Goal: Task Accomplishment & Management: Use online tool/utility

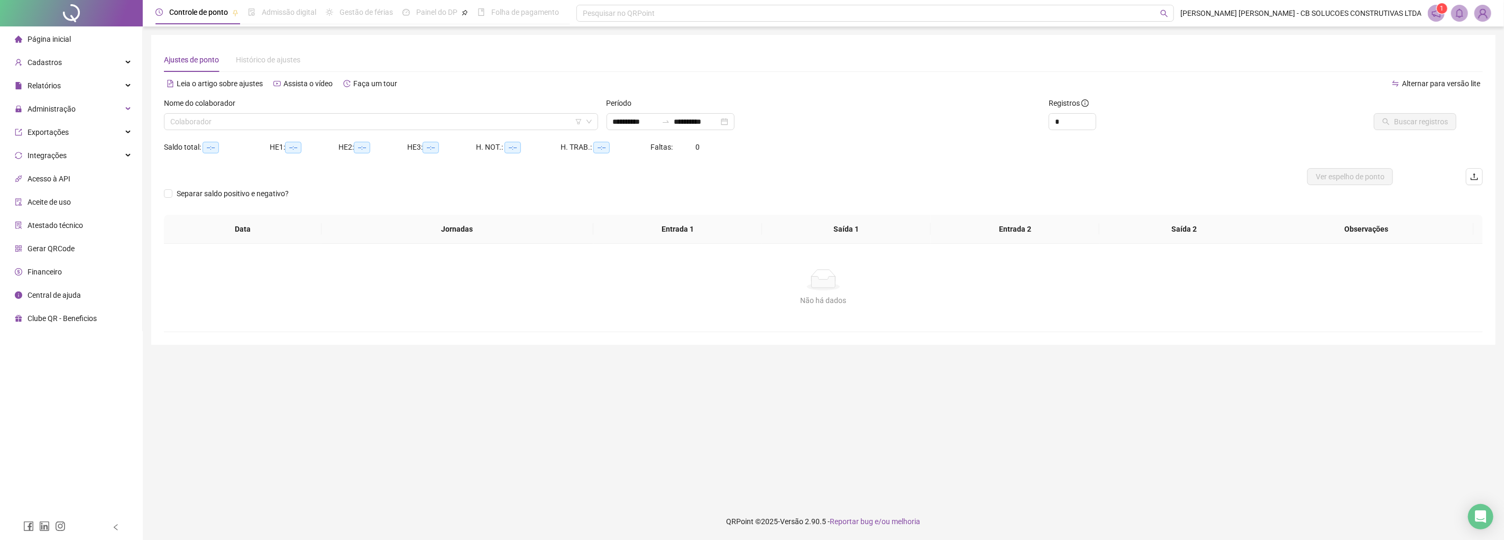
type input "**********"
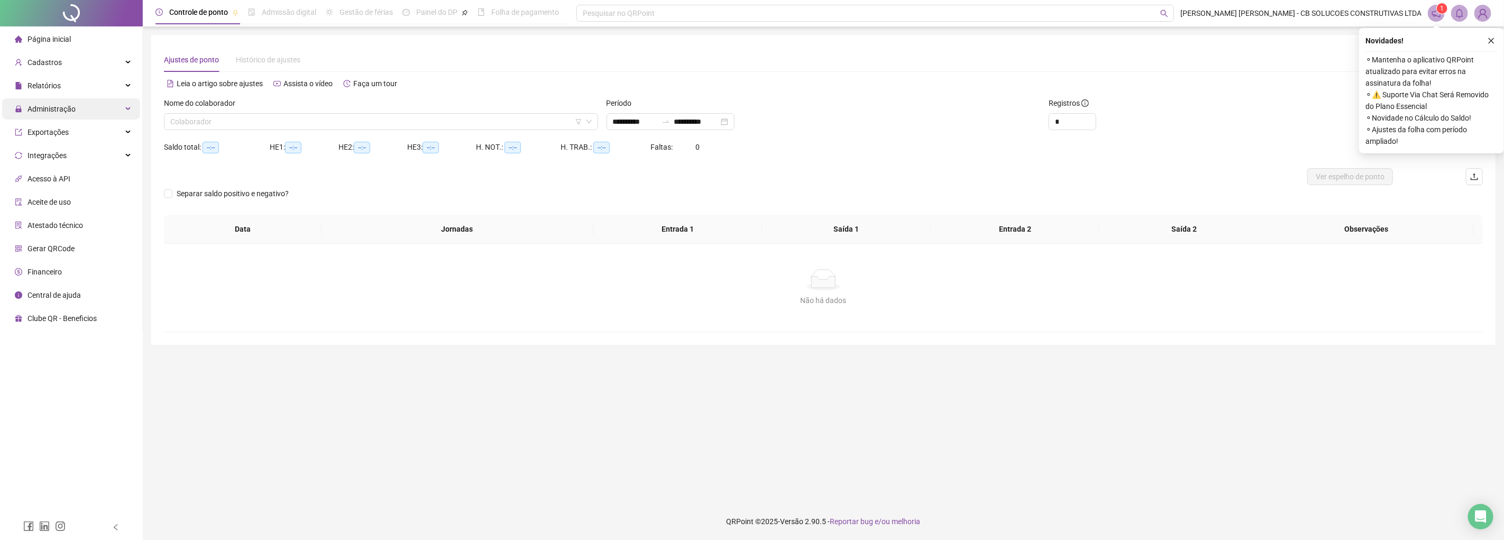
click at [81, 111] on div "Administração" at bounding box center [71, 108] width 138 height 21
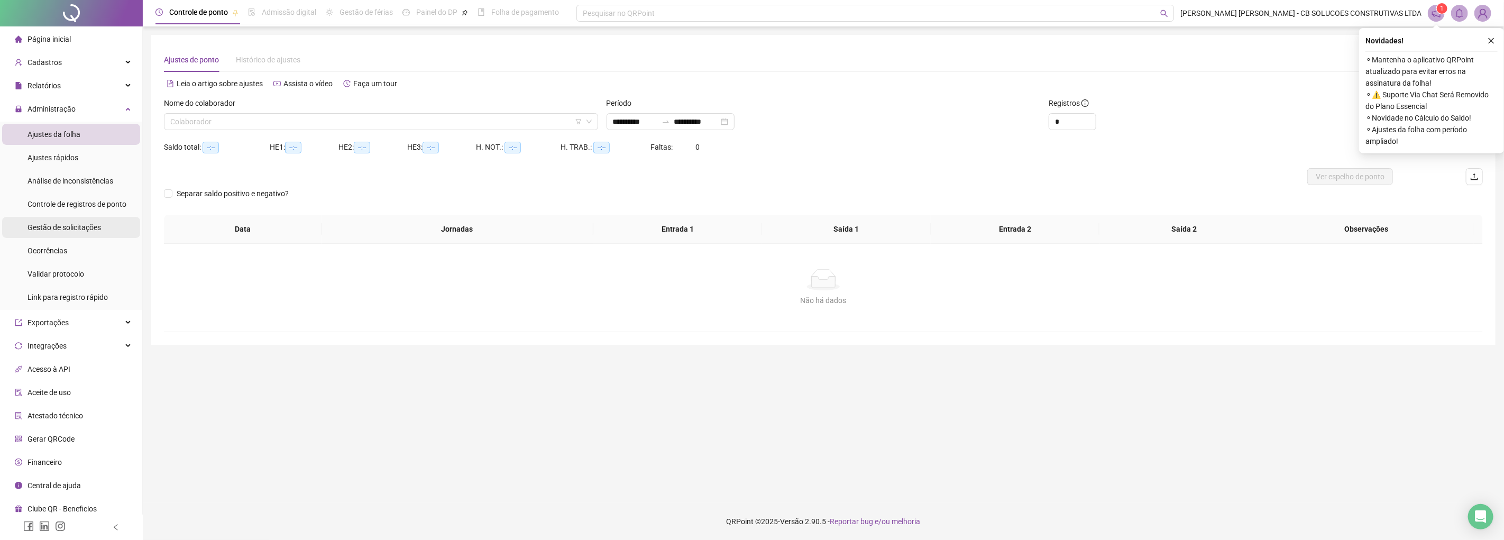
click at [65, 221] on div "Gestão de solicitações" at bounding box center [65, 227] width 74 height 21
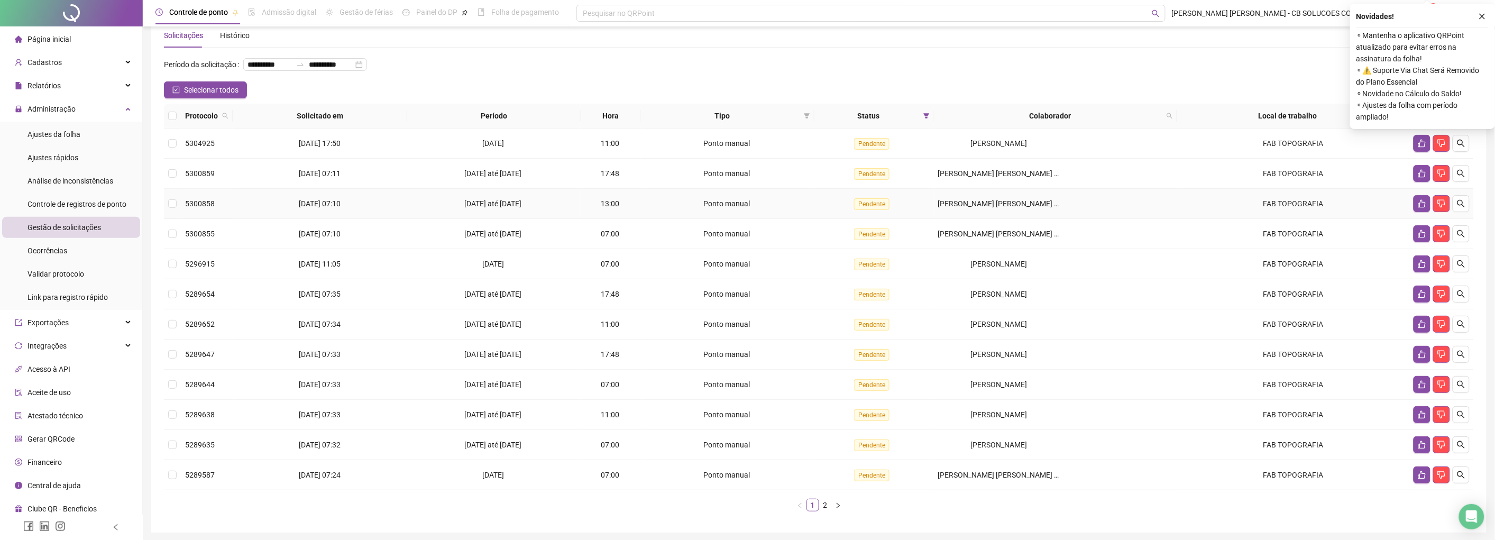
scroll to position [62, 0]
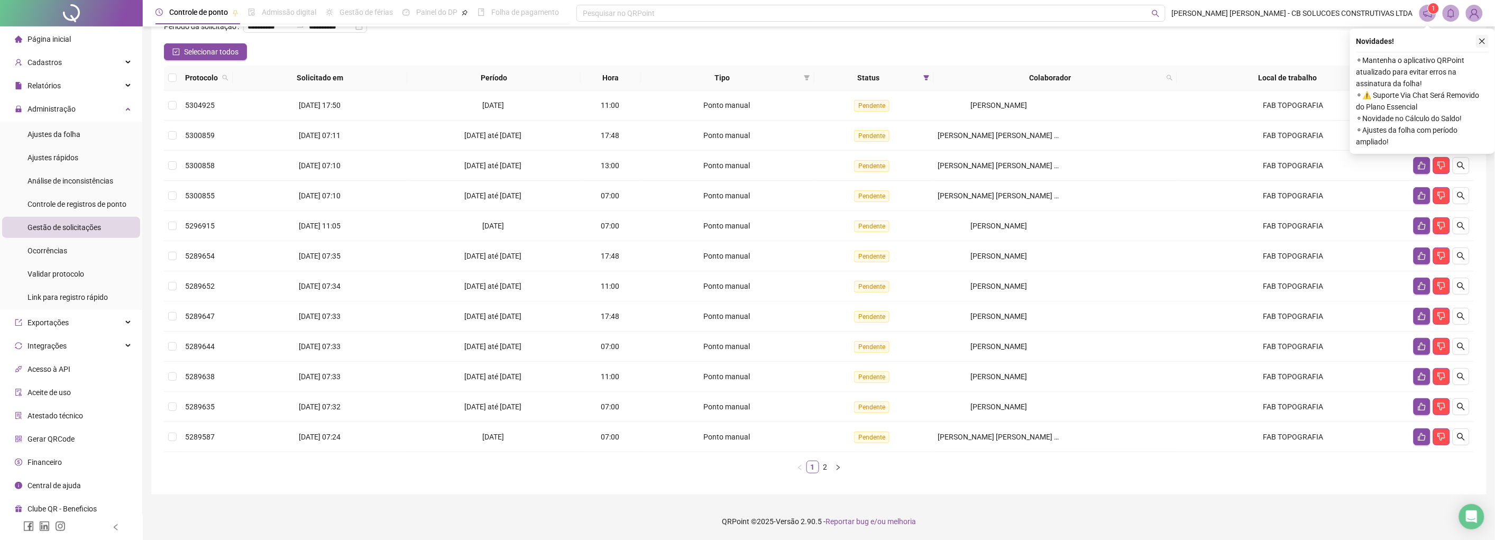
click at [1481, 36] on button "button" at bounding box center [1482, 41] width 13 height 13
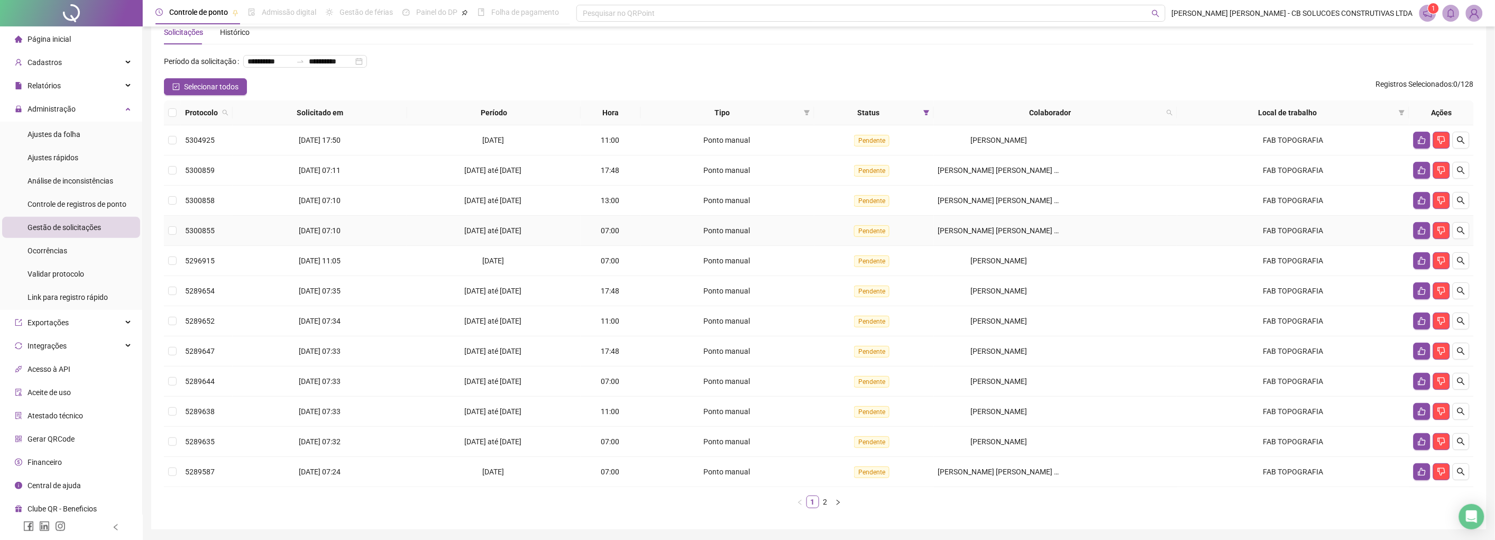
scroll to position [0, 0]
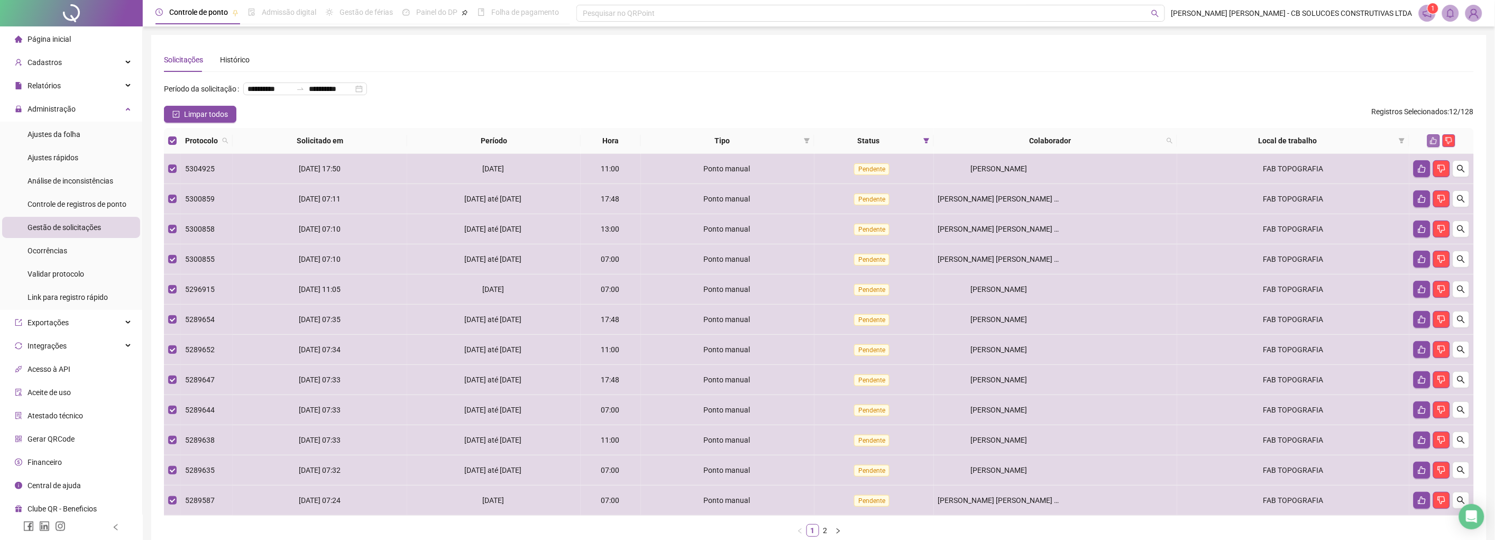
click at [1433, 137] on icon "like" at bounding box center [1433, 140] width 7 height 7
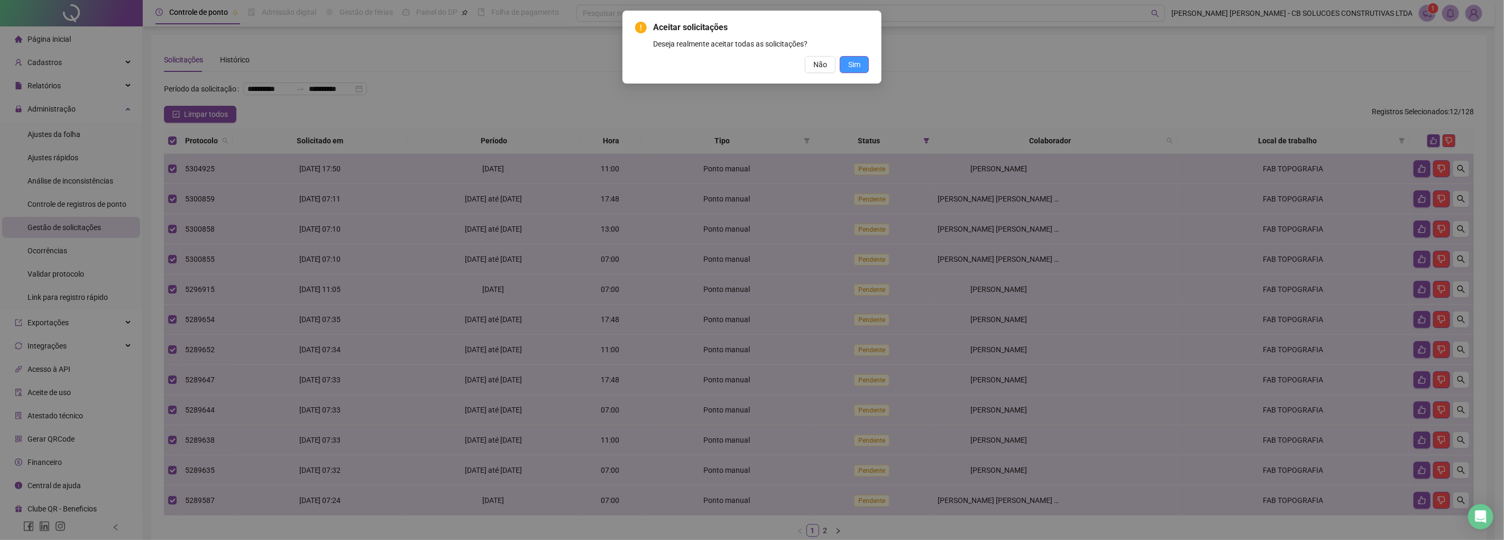
click at [854, 63] on span "Sim" at bounding box center [854, 65] width 12 height 12
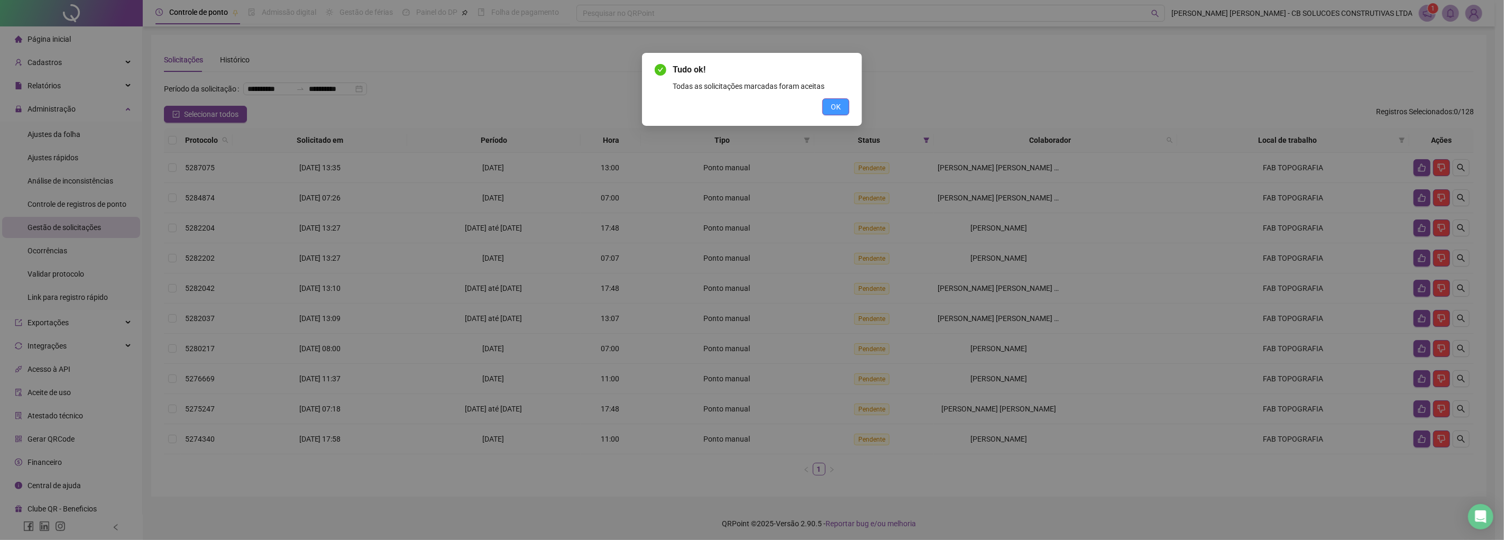
click at [847, 102] on button "OK" at bounding box center [835, 106] width 27 height 17
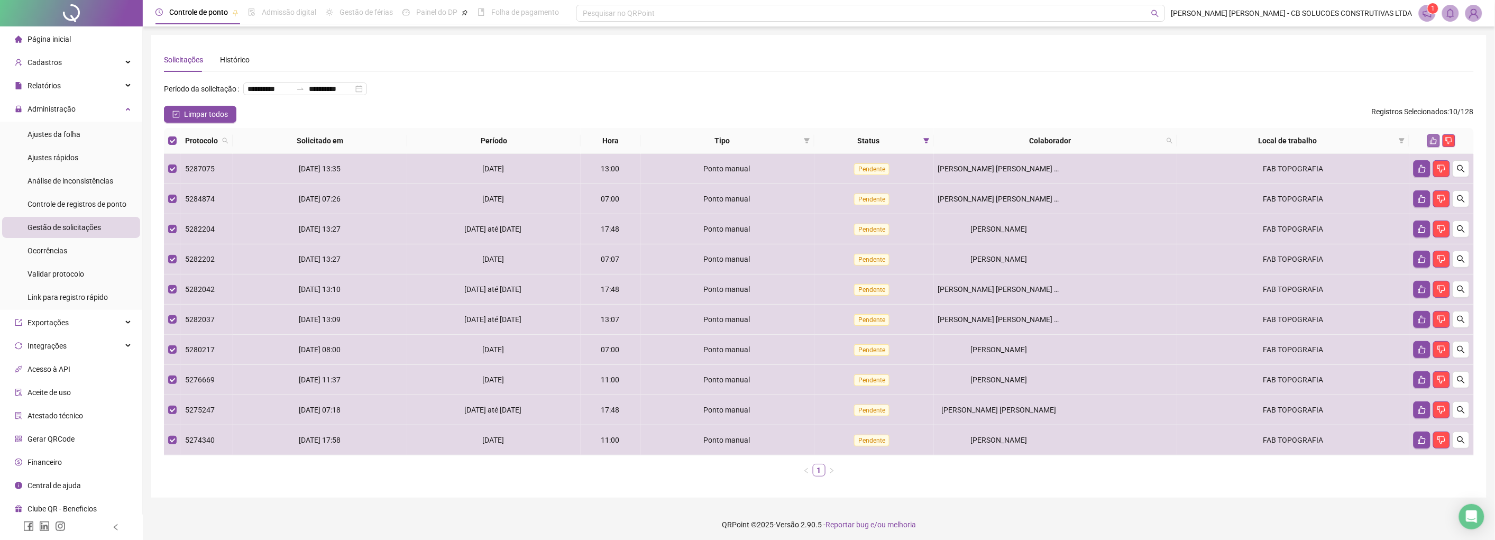
click at [1432, 139] on icon "like" at bounding box center [1433, 140] width 7 height 7
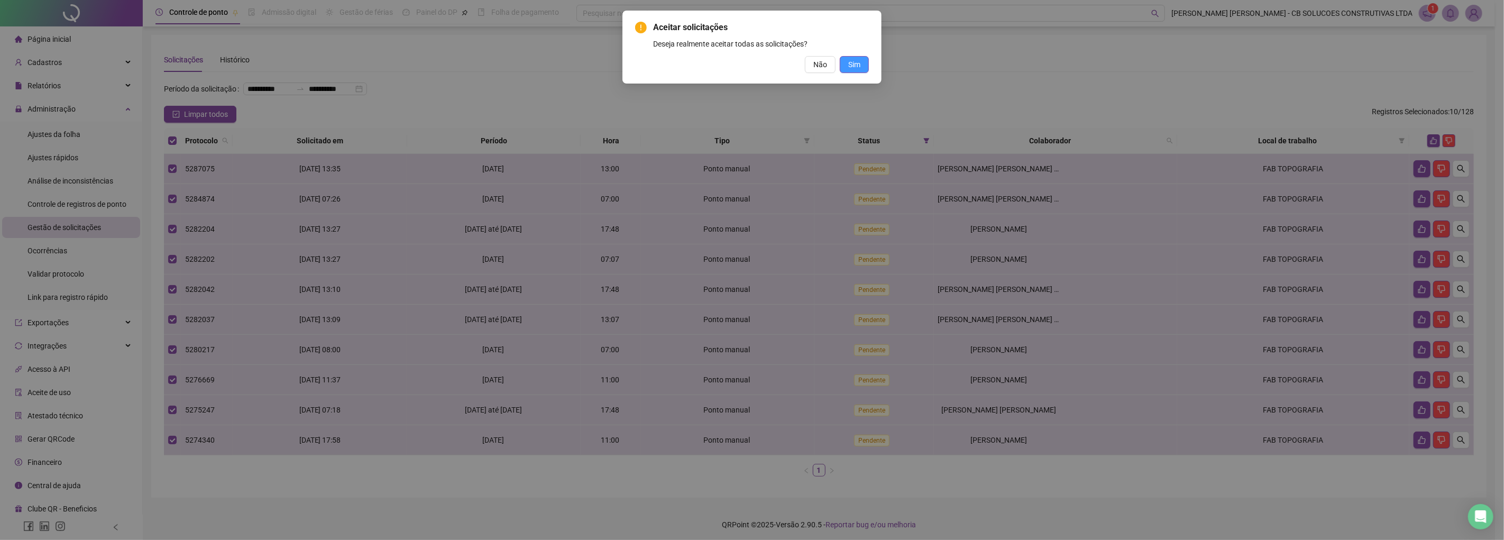
click at [863, 59] on button "Sim" at bounding box center [854, 64] width 29 height 17
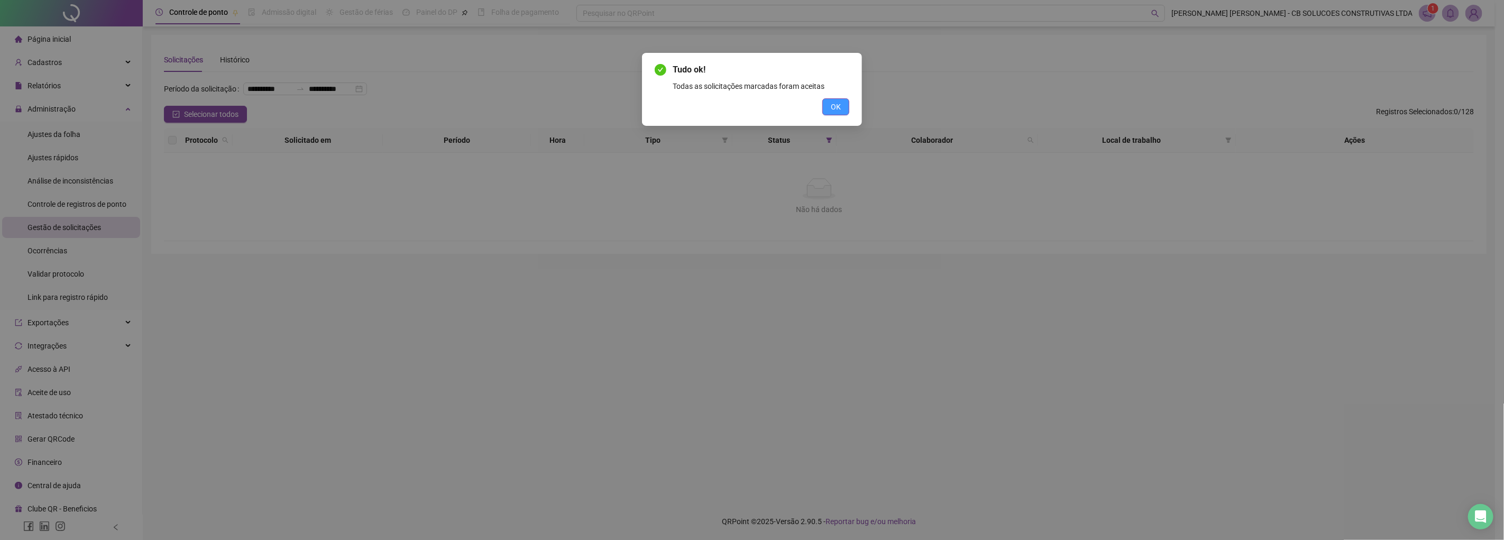
click at [826, 106] on button "OK" at bounding box center [835, 106] width 27 height 17
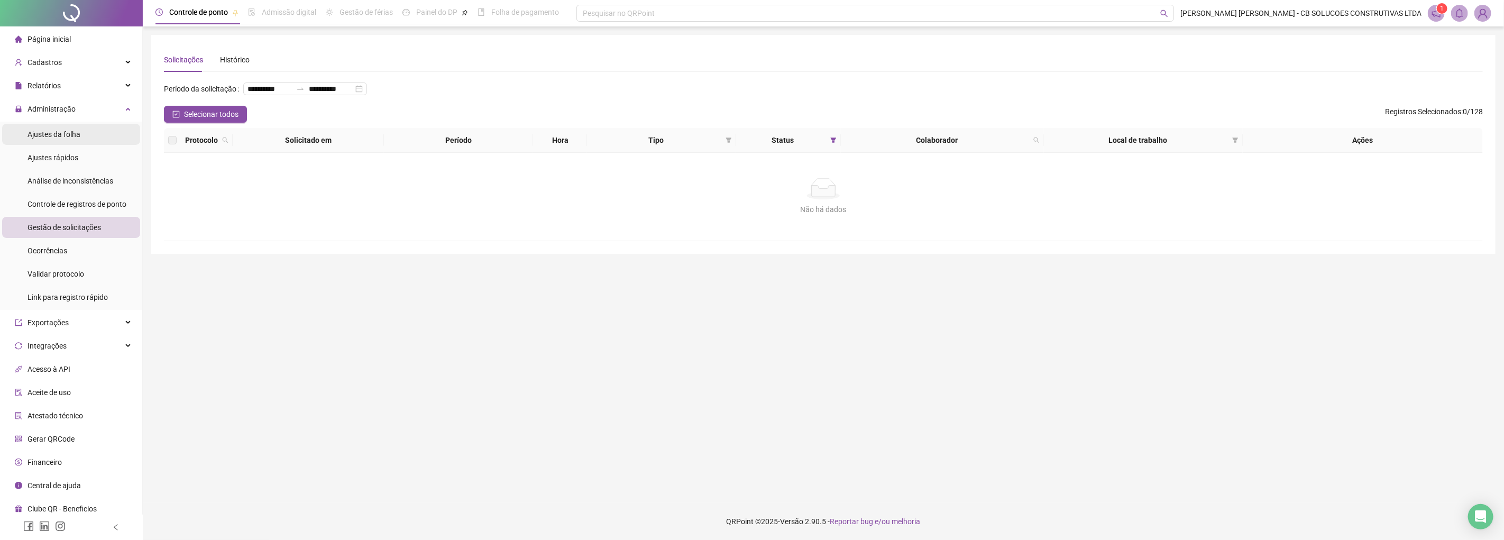
click at [63, 136] on span "Ajustes da folha" at bounding box center [54, 134] width 53 height 8
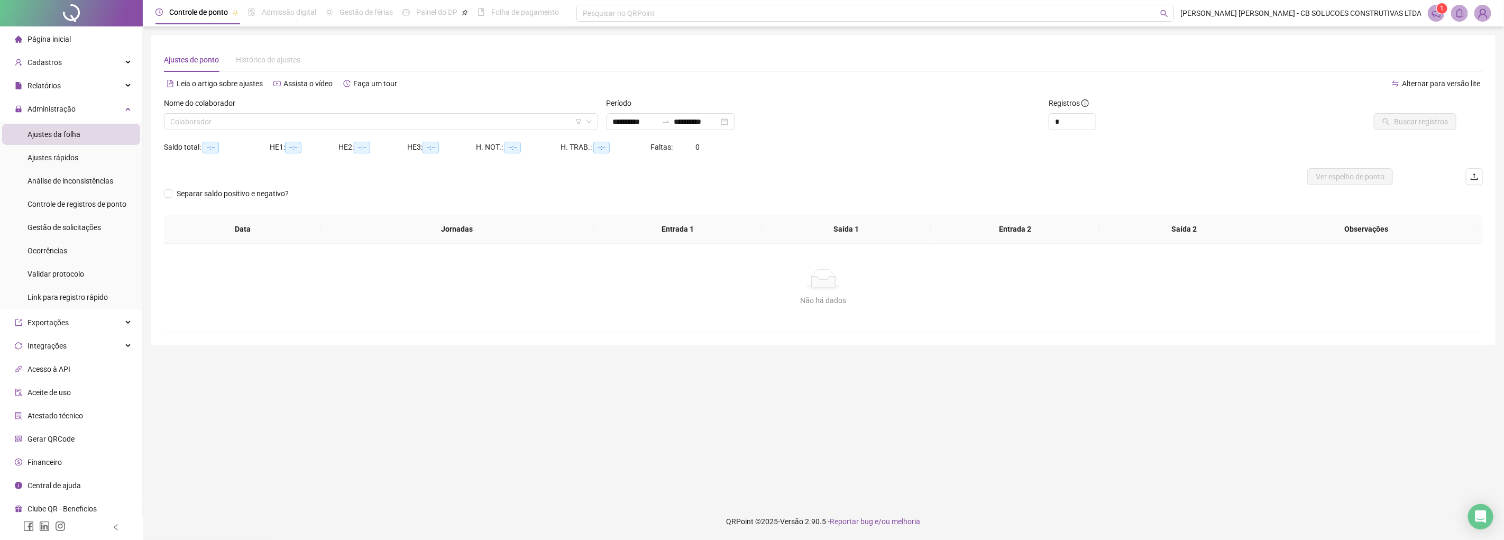
type input "**********"
click at [399, 123] on input "search" at bounding box center [376, 122] width 412 height 16
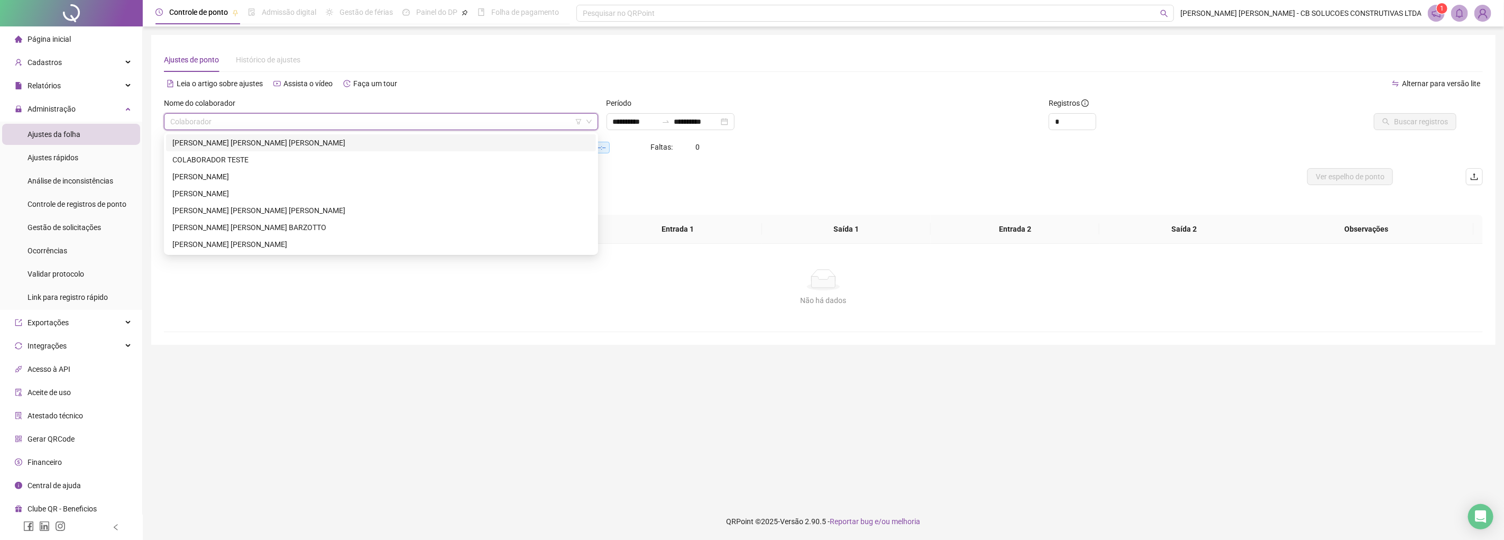
click at [243, 143] on div "[PERSON_NAME] [PERSON_NAME] [PERSON_NAME]" at bounding box center [380, 143] width 417 height 12
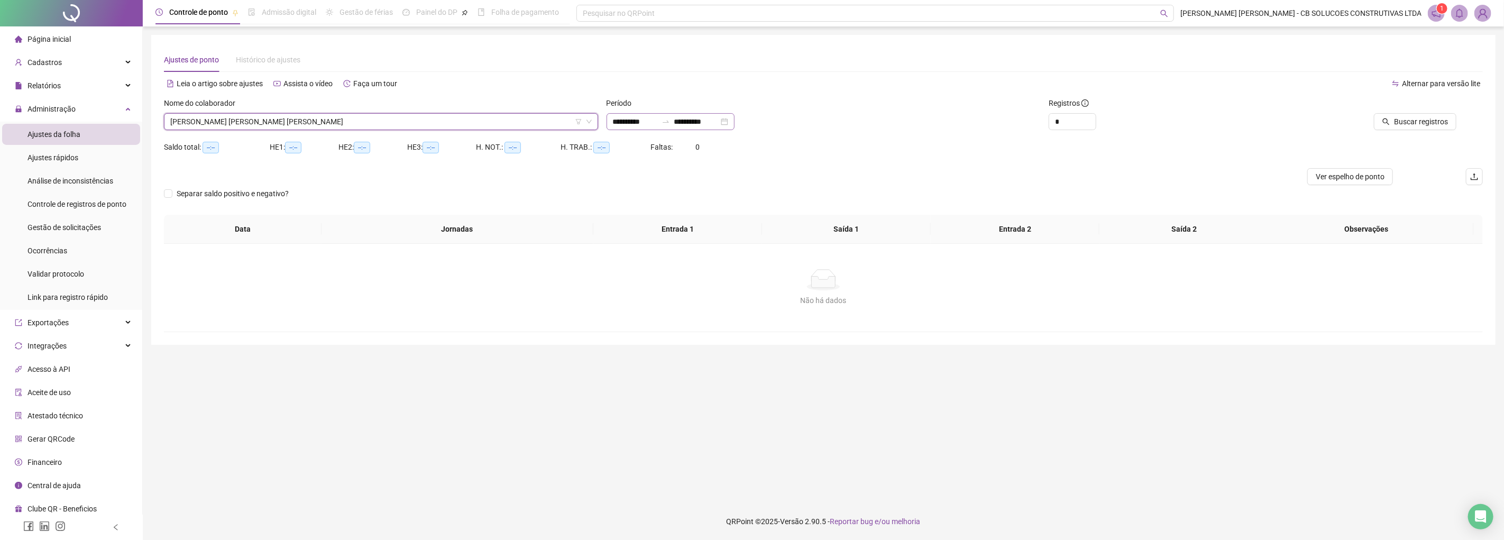
click at [734, 114] on div "**********" at bounding box center [671, 121] width 128 height 17
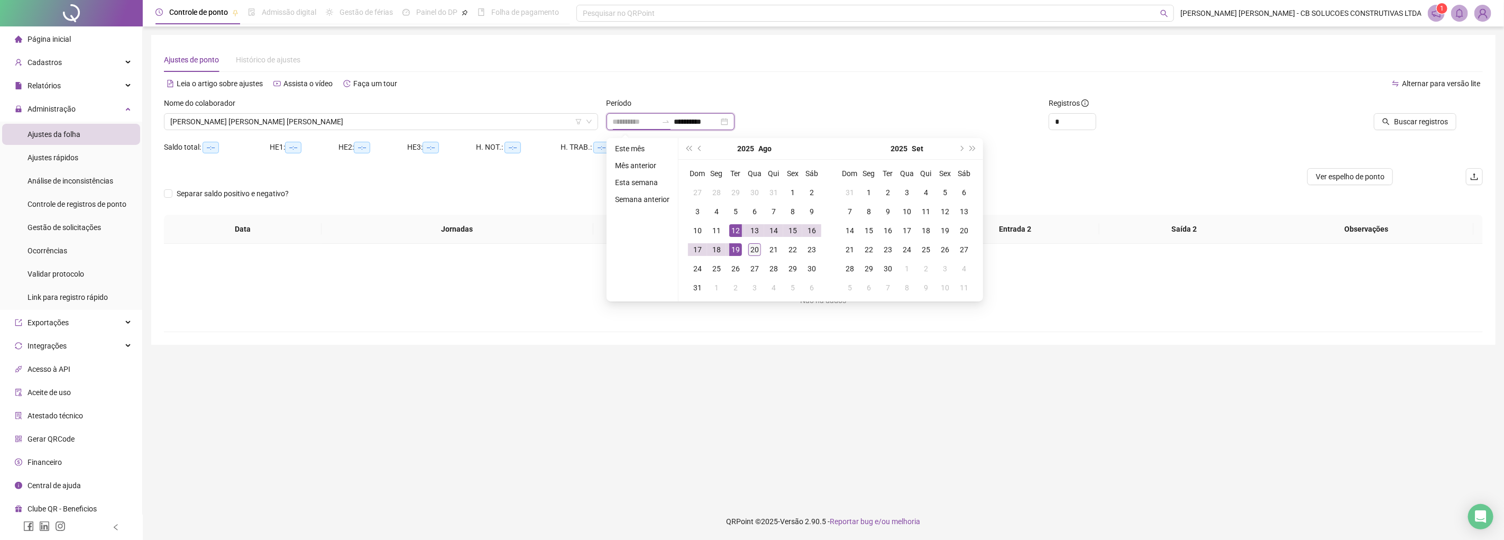
type input "**********"
click at [749, 252] on div "20" at bounding box center [754, 249] width 13 height 13
type input "**********"
click at [791, 187] on div "1" at bounding box center [792, 192] width 13 height 13
type input "**********"
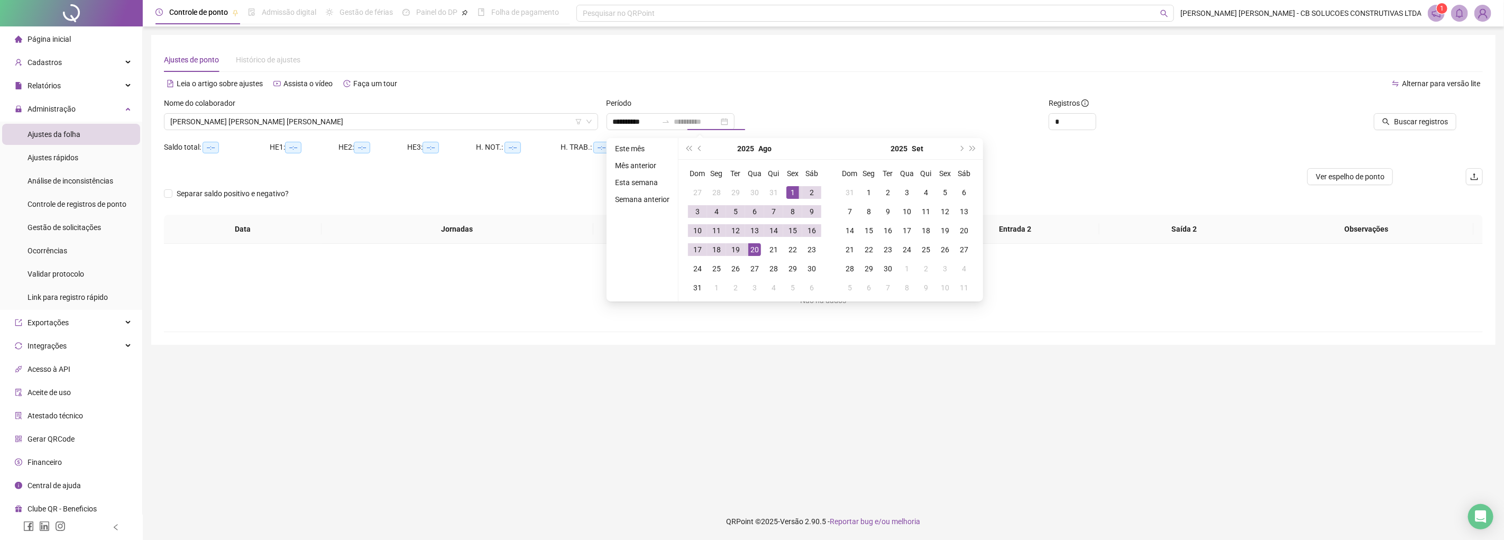
type input "**********"
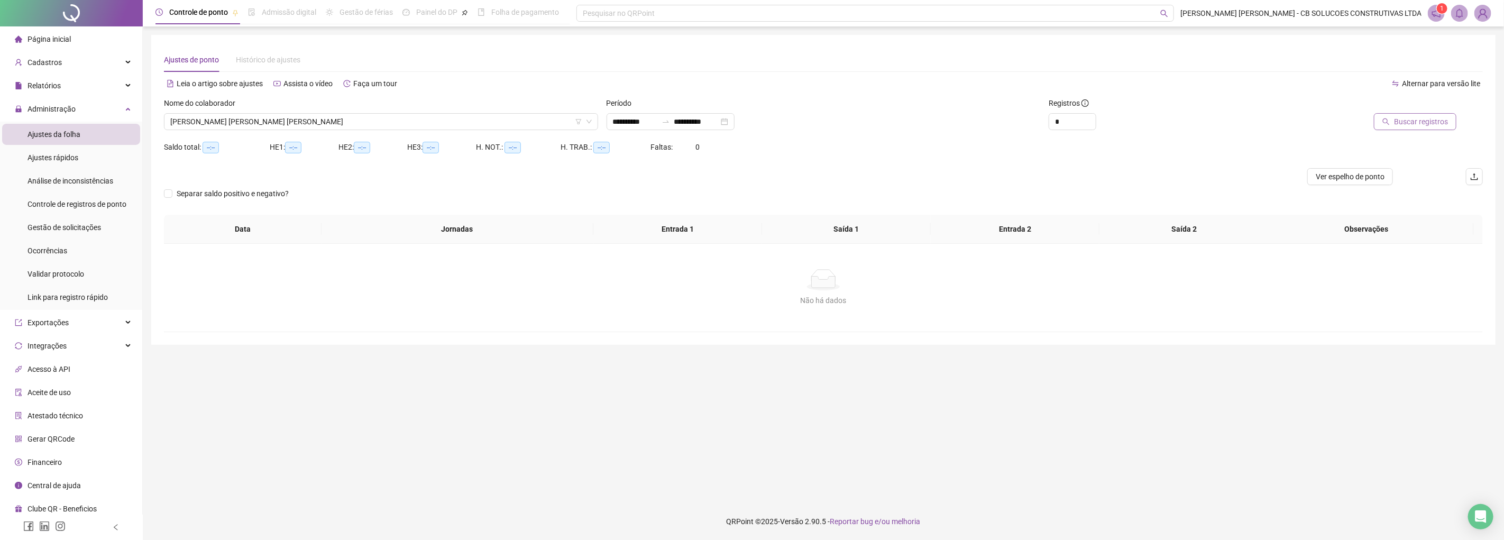
click at [1423, 120] on span "Buscar registros" at bounding box center [1421, 122] width 54 height 12
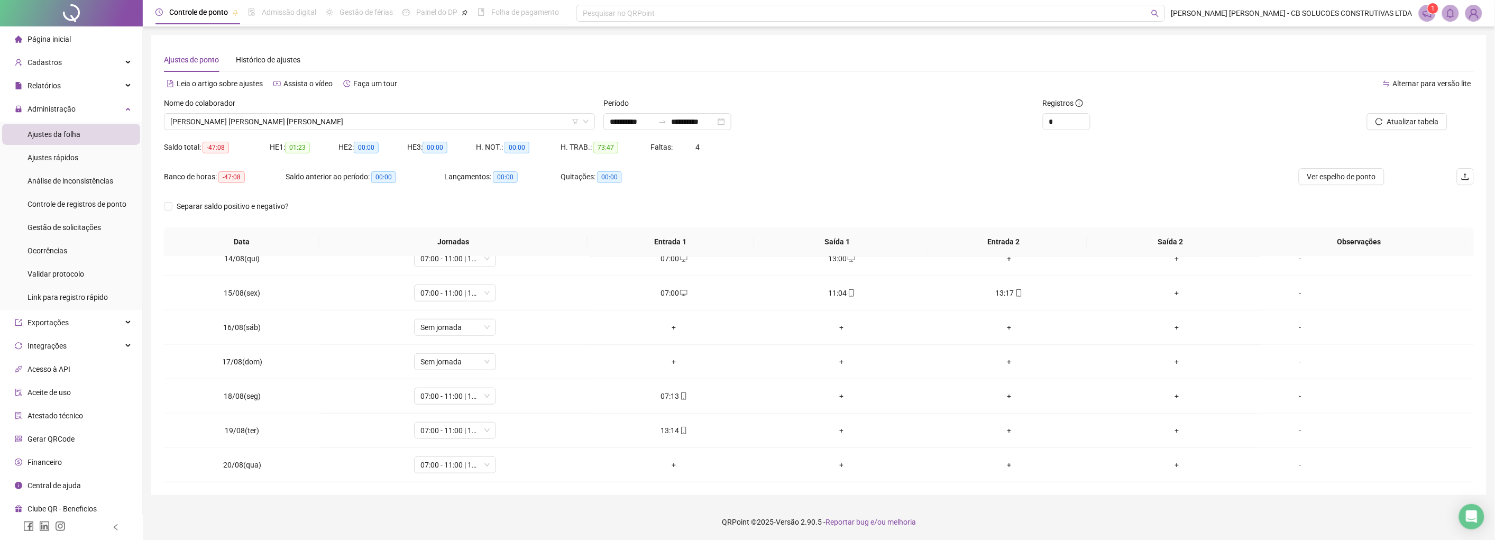
scroll to position [1, 0]
click at [331, 120] on span "[PERSON_NAME] [PERSON_NAME] [PERSON_NAME]" at bounding box center [379, 121] width 418 height 16
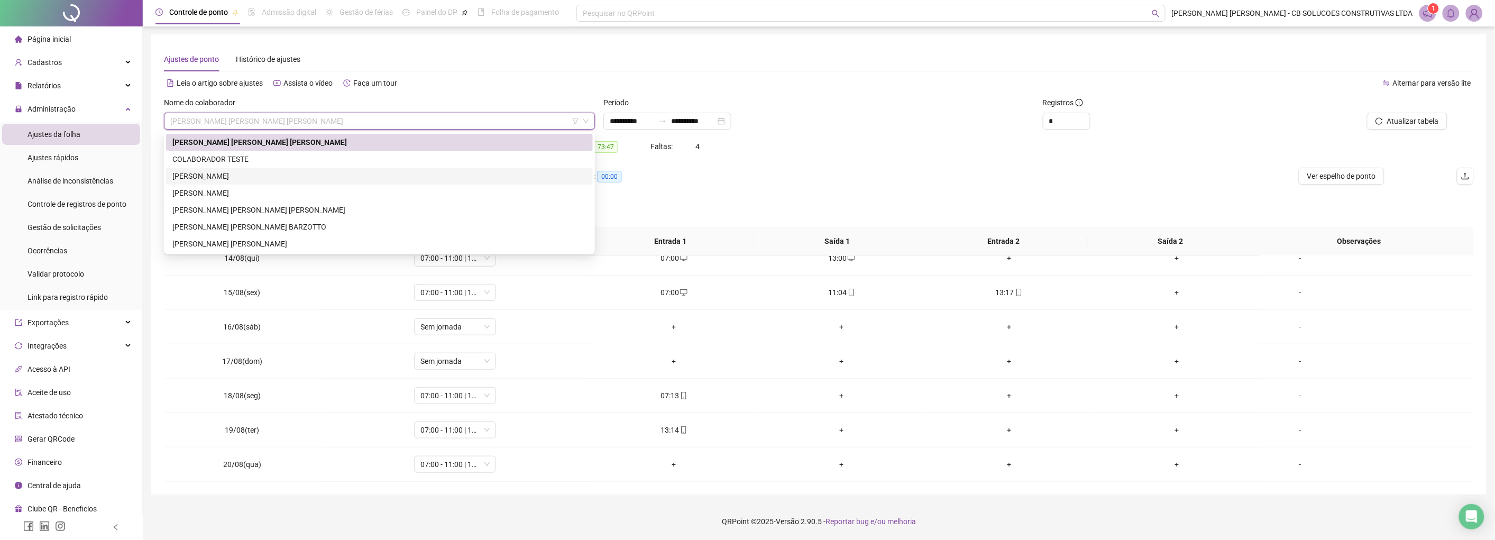
click at [218, 173] on div "[PERSON_NAME]" at bounding box center [379, 176] width 414 height 12
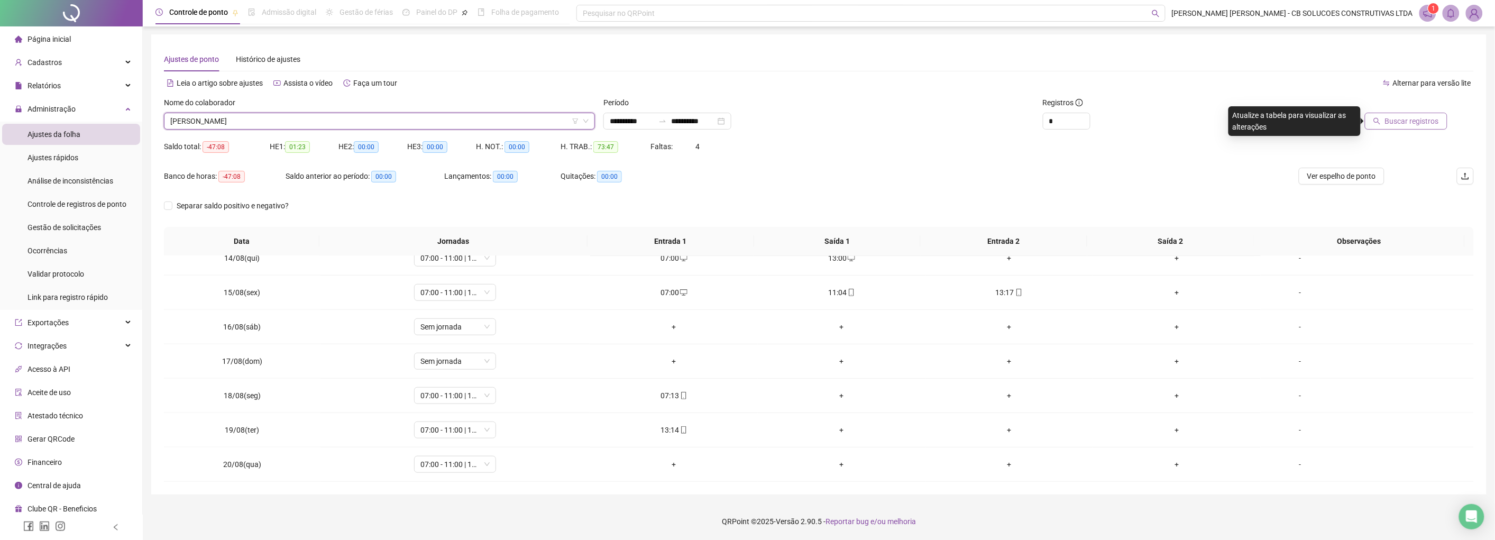
click at [1391, 126] on span "Buscar registros" at bounding box center [1412, 121] width 54 height 12
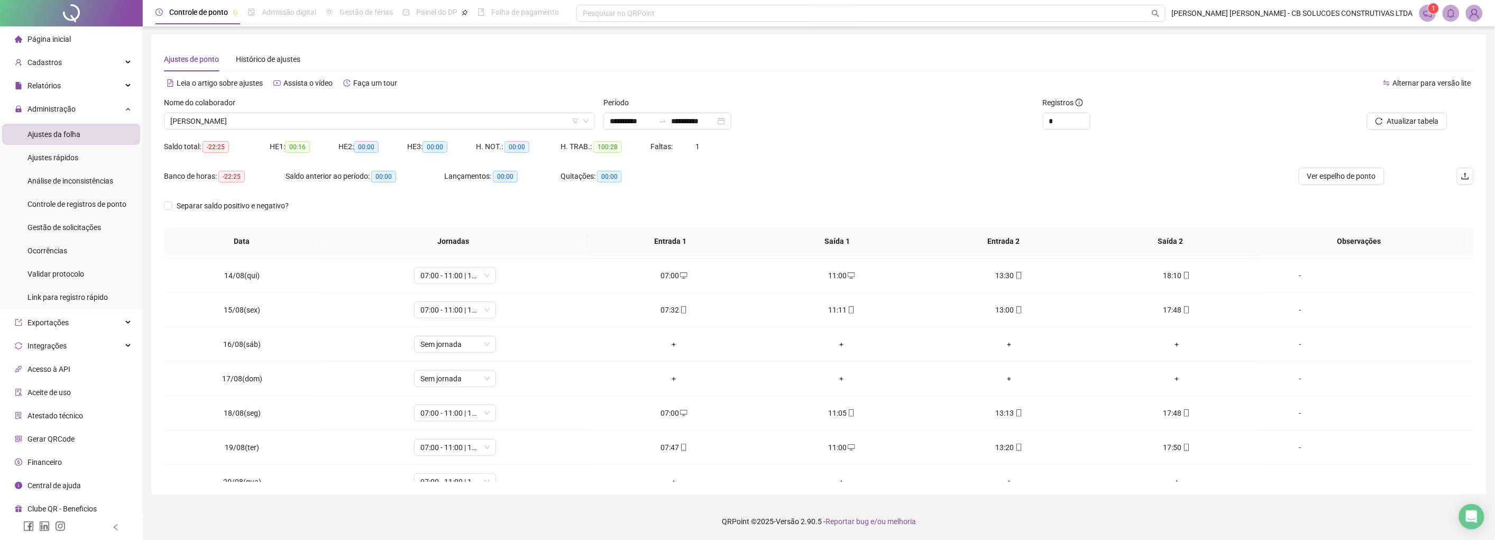
scroll to position [462, 0]
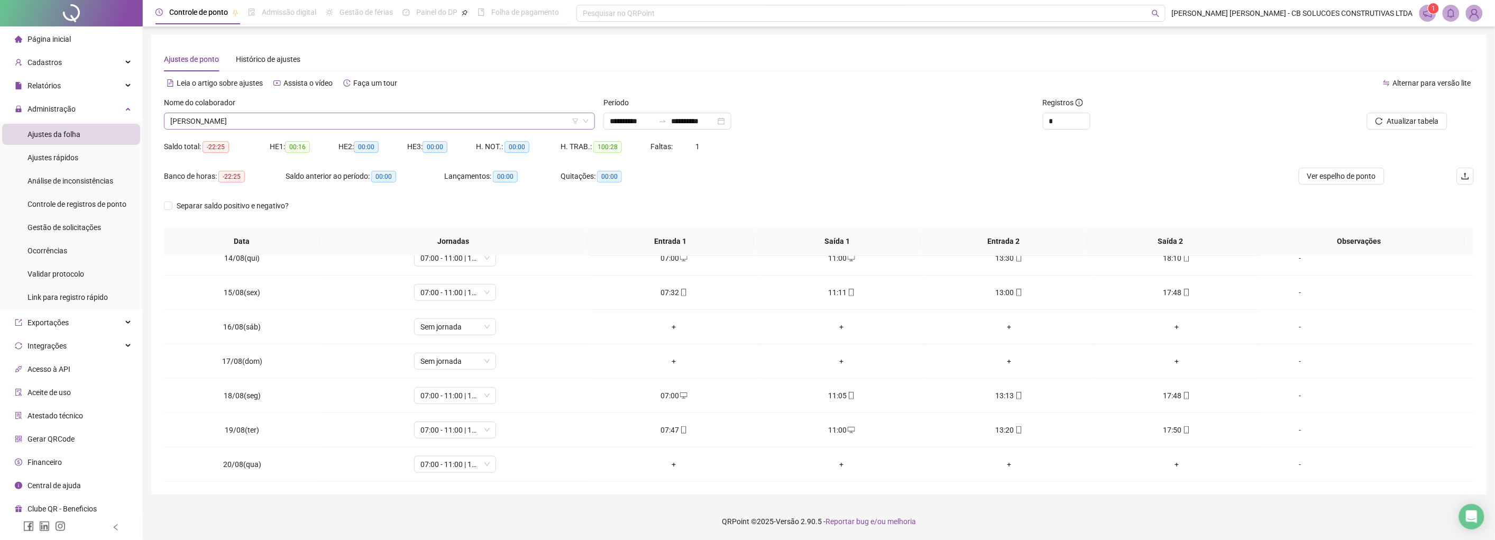
click at [305, 112] on div "Nome do colaborador" at bounding box center [379, 105] width 431 height 16
click at [281, 129] on div "[PERSON_NAME]" at bounding box center [379, 121] width 431 height 17
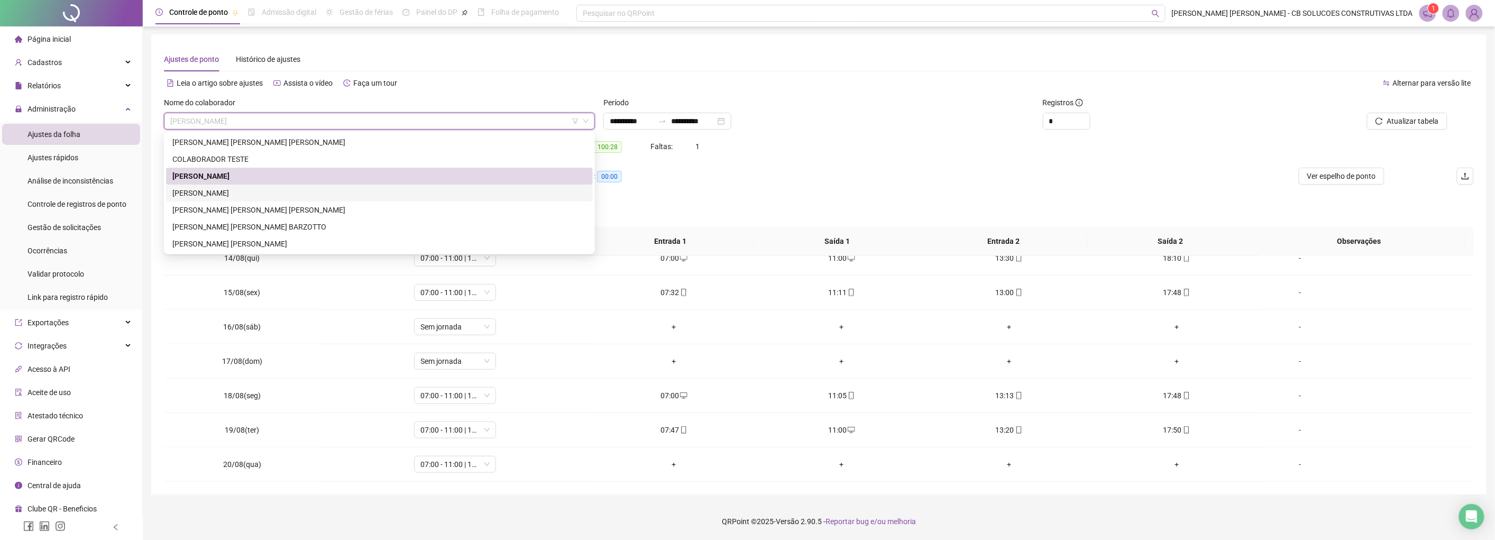
click at [217, 191] on div "[PERSON_NAME]" at bounding box center [379, 193] width 414 height 12
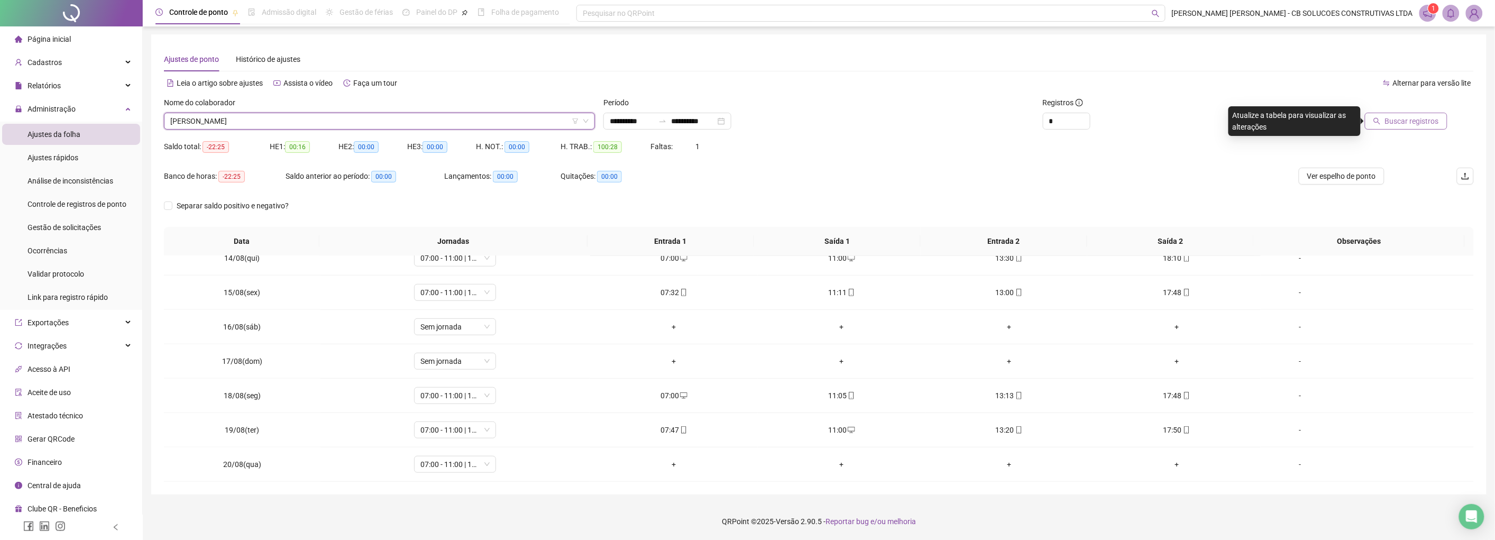
click at [1396, 117] on span "Buscar registros" at bounding box center [1412, 121] width 54 height 12
drag, startPoint x: 276, startPoint y: 116, endPoint x: 267, endPoint y: 124, distance: 12.4
click at [276, 116] on span "[PERSON_NAME]" at bounding box center [379, 121] width 418 height 16
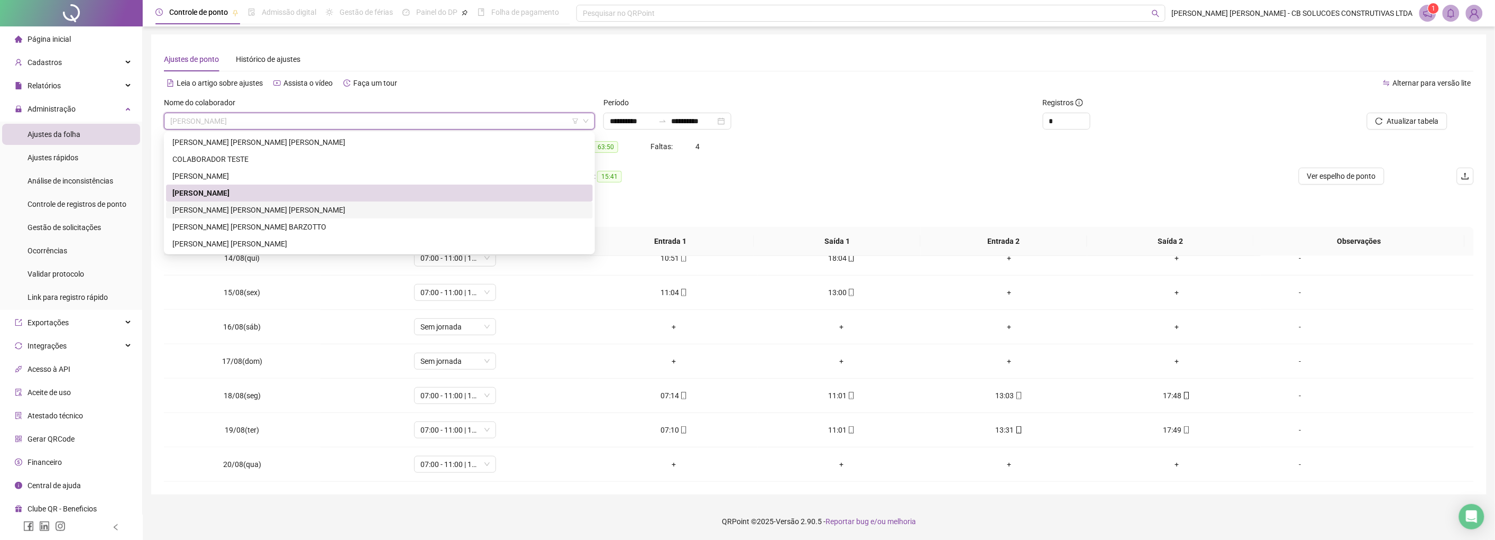
click at [213, 207] on div "[PERSON_NAME] [PERSON_NAME] [PERSON_NAME]" at bounding box center [379, 210] width 414 height 12
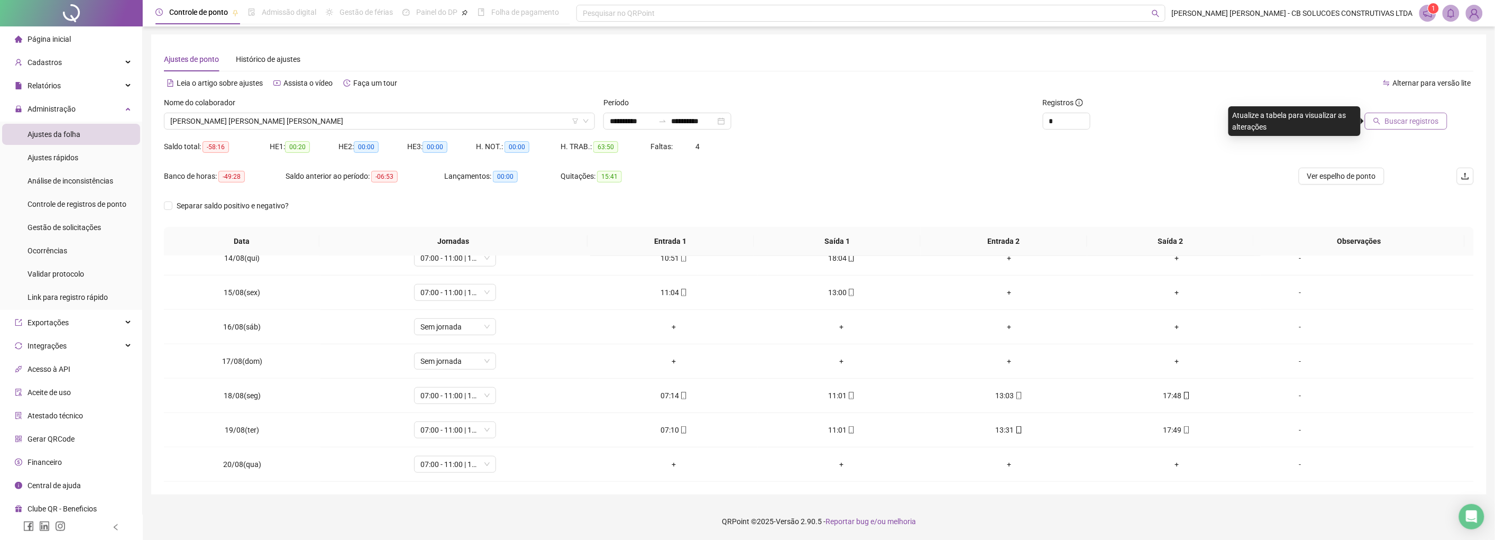
click at [1392, 118] on span "Buscar registros" at bounding box center [1412, 121] width 54 height 12
click at [207, 115] on span "[PERSON_NAME] [PERSON_NAME] [PERSON_NAME]" at bounding box center [379, 121] width 418 height 16
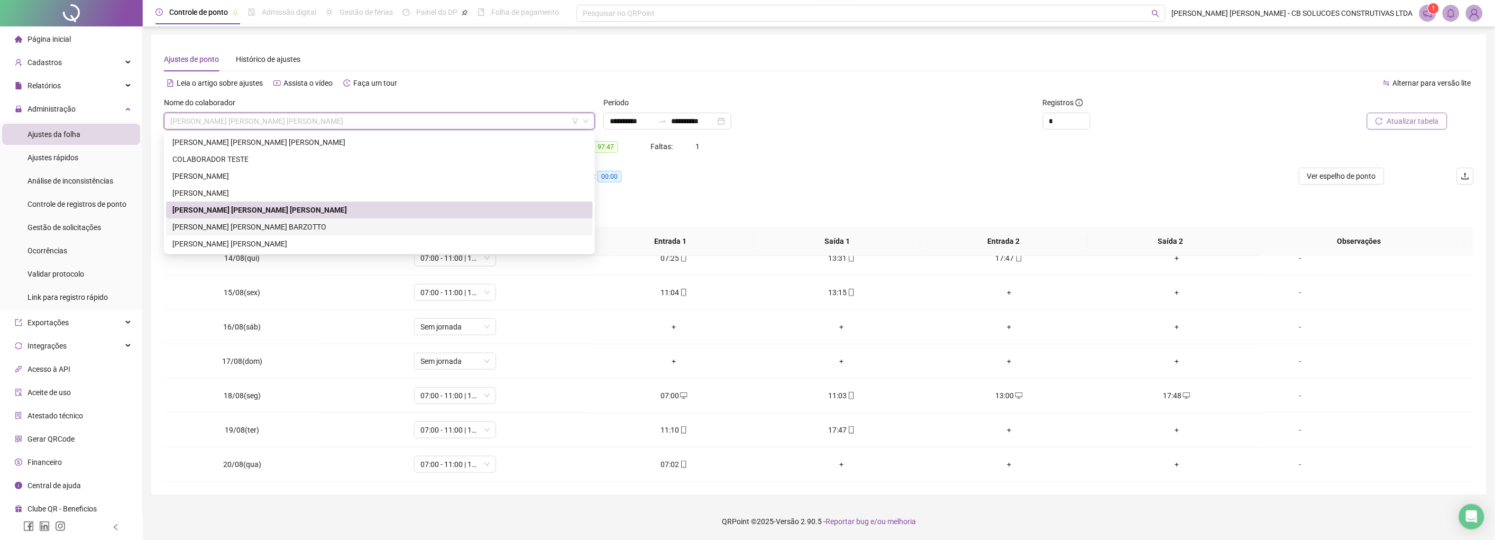
click at [206, 226] on div "[PERSON_NAME] [PERSON_NAME] BARZOTTO" at bounding box center [379, 227] width 414 height 12
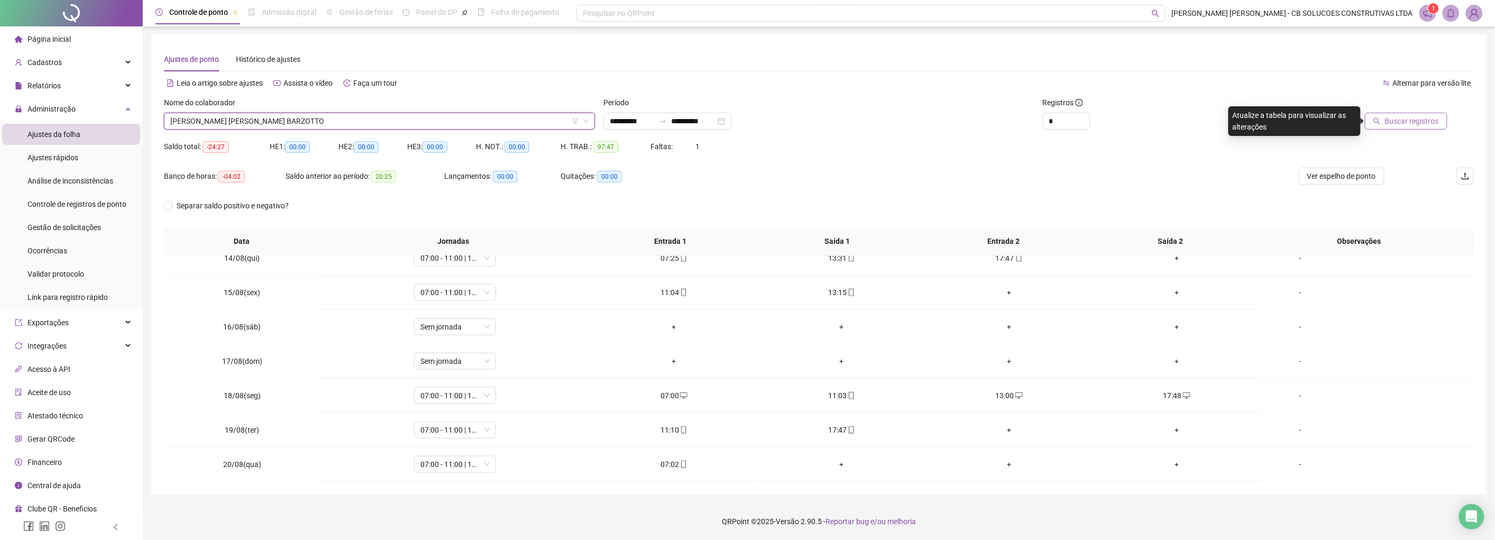
click at [1424, 122] on span "Buscar registros" at bounding box center [1412, 121] width 54 height 12
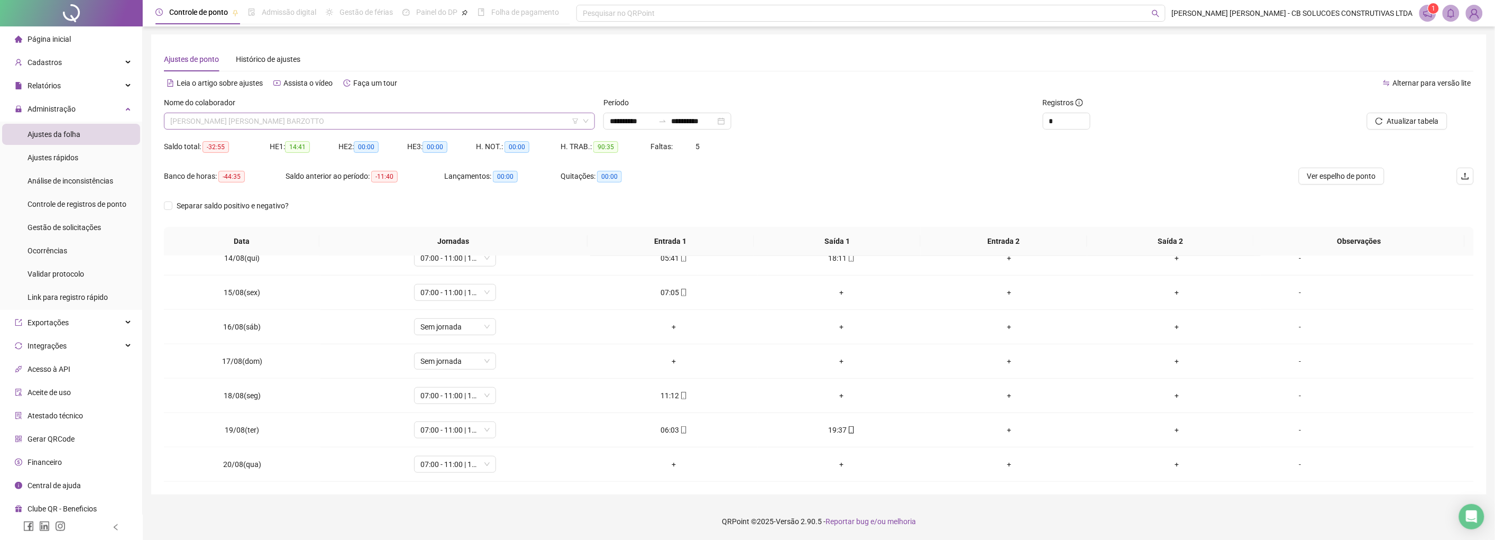
click at [318, 119] on span "[PERSON_NAME] [PERSON_NAME] BARZOTTO" at bounding box center [379, 121] width 418 height 16
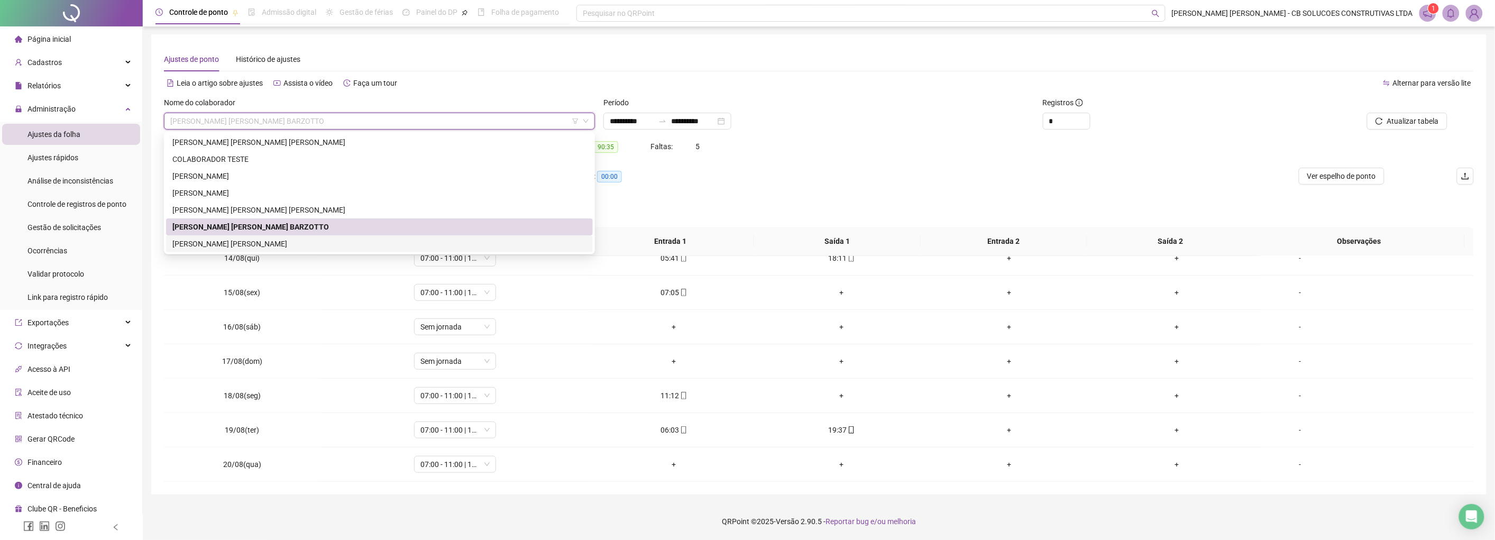
click at [217, 242] on div "[PERSON_NAME] [PERSON_NAME]" at bounding box center [379, 244] width 414 height 12
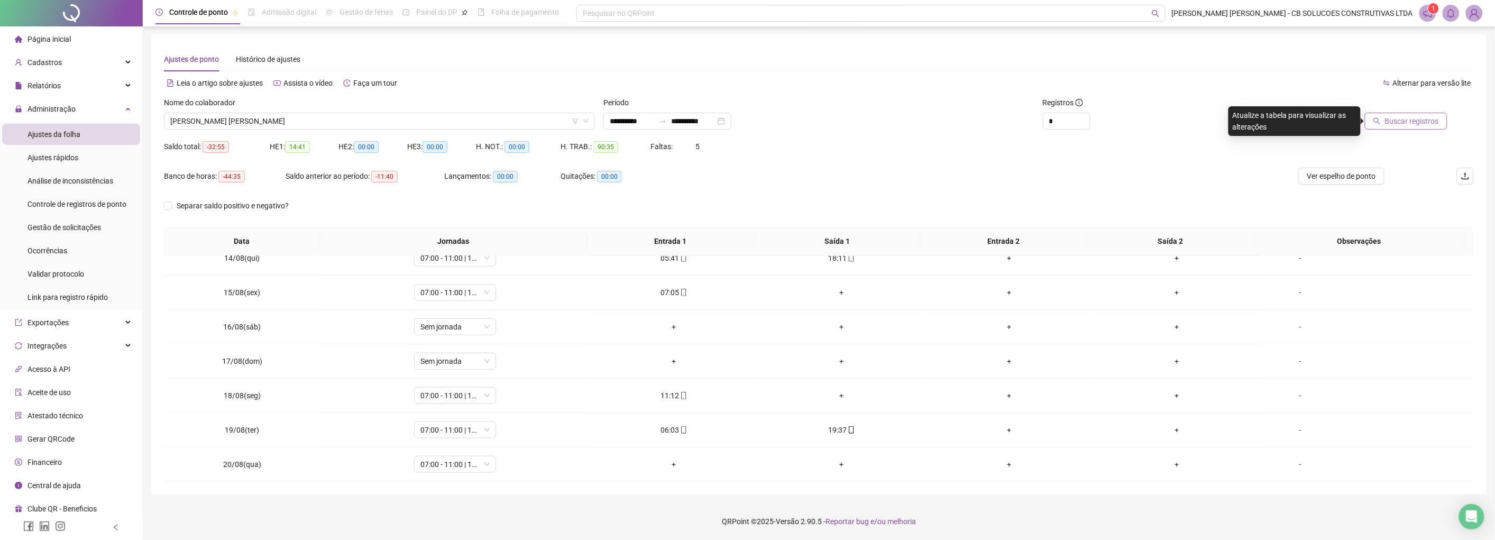
click at [1393, 122] on span "Buscar registros" at bounding box center [1412, 121] width 54 height 12
click at [228, 120] on span "[PERSON_NAME] [PERSON_NAME]" at bounding box center [379, 121] width 418 height 16
click at [329, 114] on span "[PERSON_NAME] [PERSON_NAME]" at bounding box center [379, 121] width 418 height 16
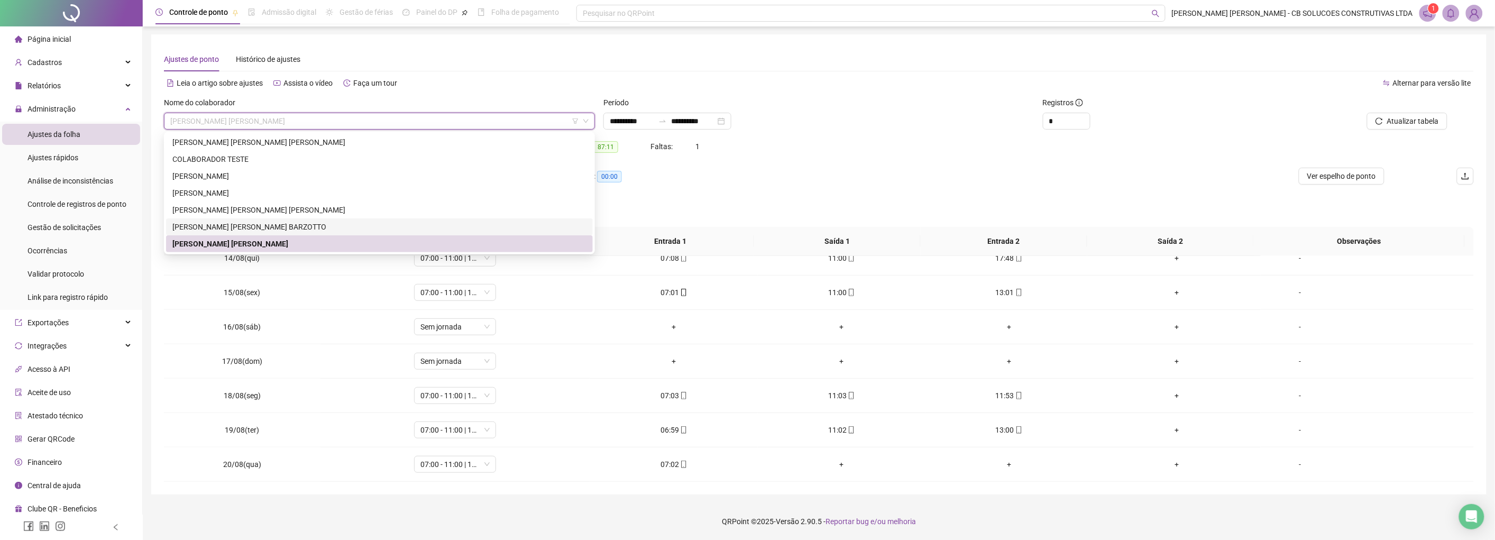
click at [226, 229] on div "[PERSON_NAME] [PERSON_NAME] BARZOTTO" at bounding box center [379, 227] width 414 height 12
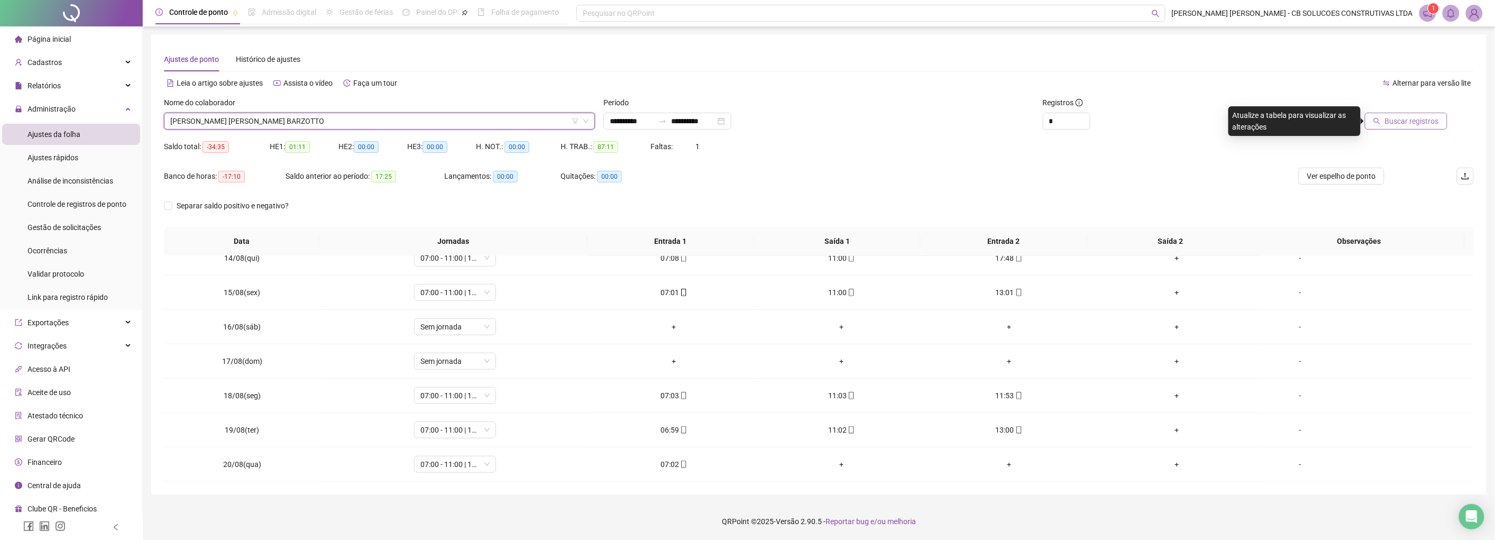
click at [1425, 120] on span "Buscar registros" at bounding box center [1412, 121] width 54 height 12
click at [410, 123] on span "[PERSON_NAME] [PERSON_NAME] BARZOTTO" at bounding box center [379, 121] width 418 height 16
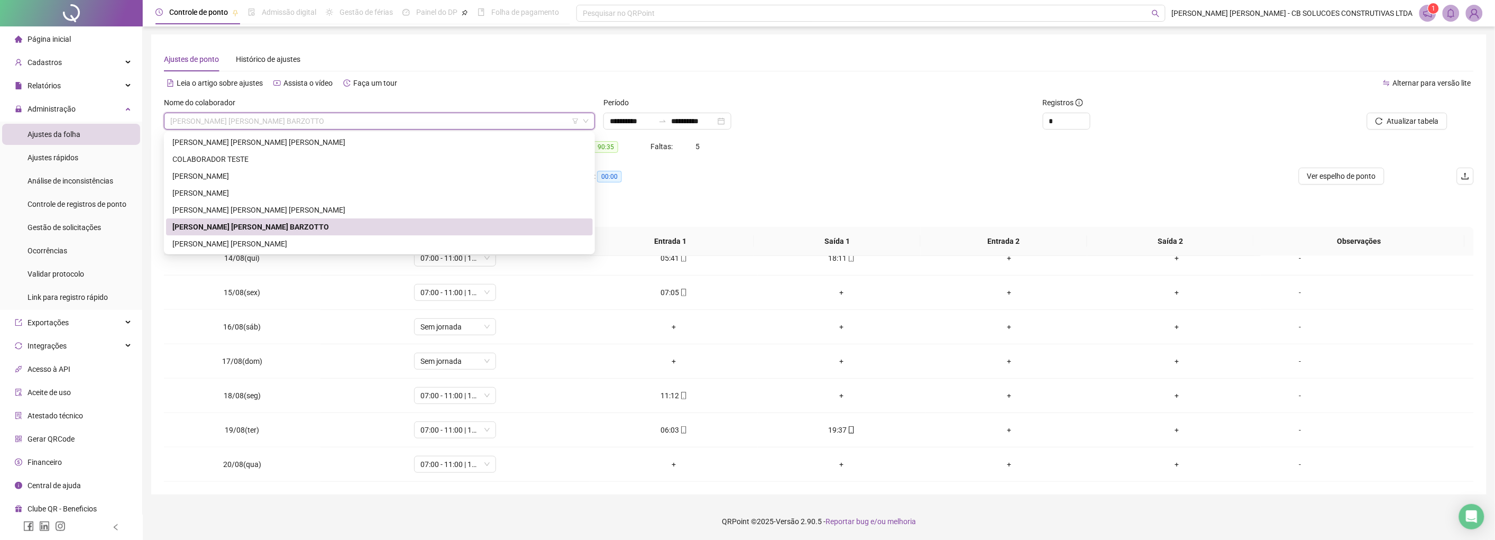
click at [260, 221] on div "[PERSON_NAME] [PERSON_NAME] BARZOTTO" at bounding box center [379, 227] width 414 height 12
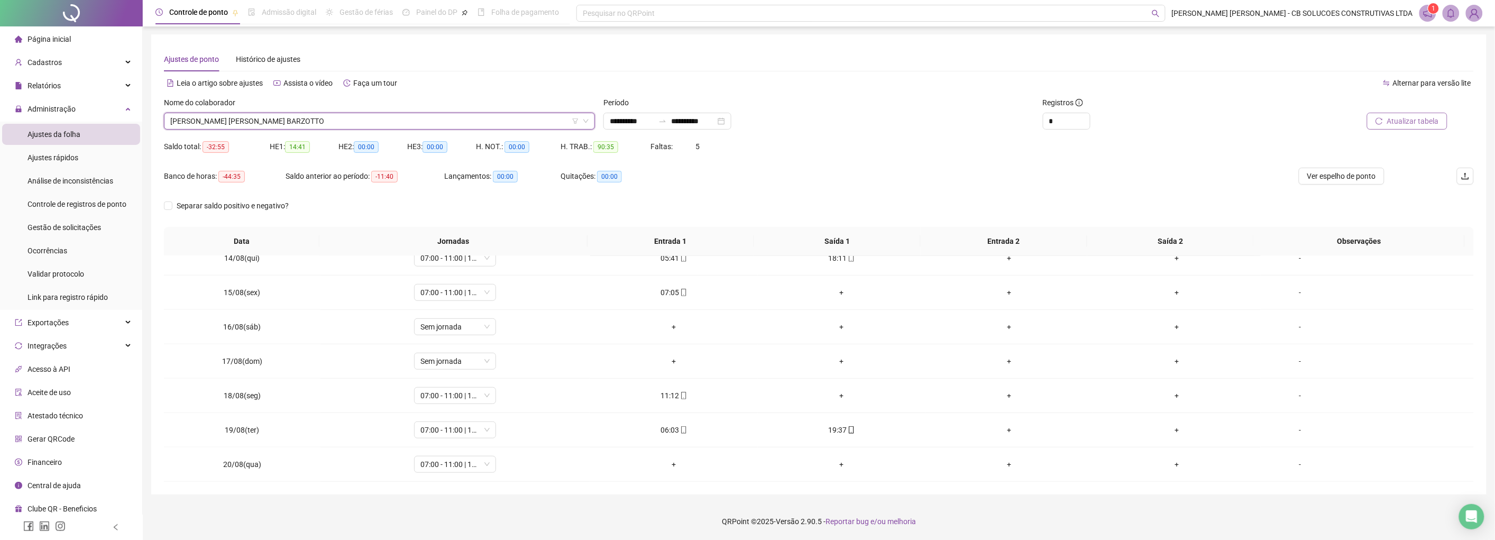
click at [1410, 123] on span "Atualizar tabela" at bounding box center [1413, 121] width 52 height 12
click at [368, 126] on span "[PERSON_NAME] [PERSON_NAME] BARZOTTO" at bounding box center [379, 121] width 418 height 16
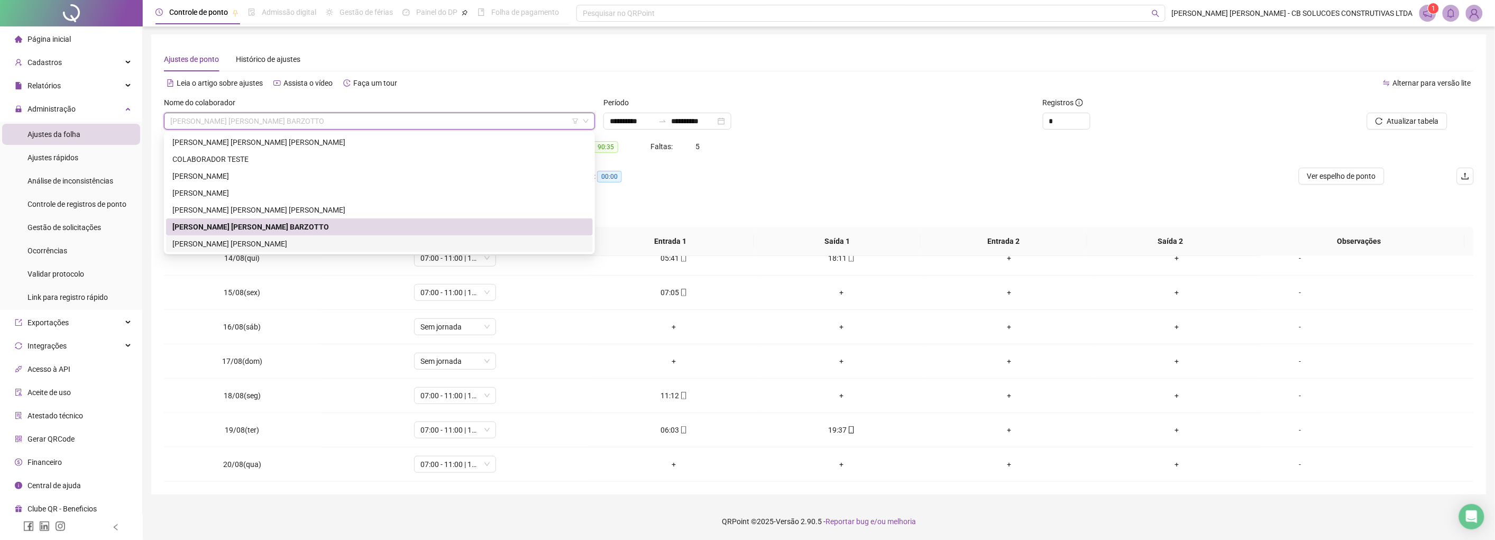
click at [218, 244] on div "[PERSON_NAME] [PERSON_NAME]" at bounding box center [379, 244] width 414 height 12
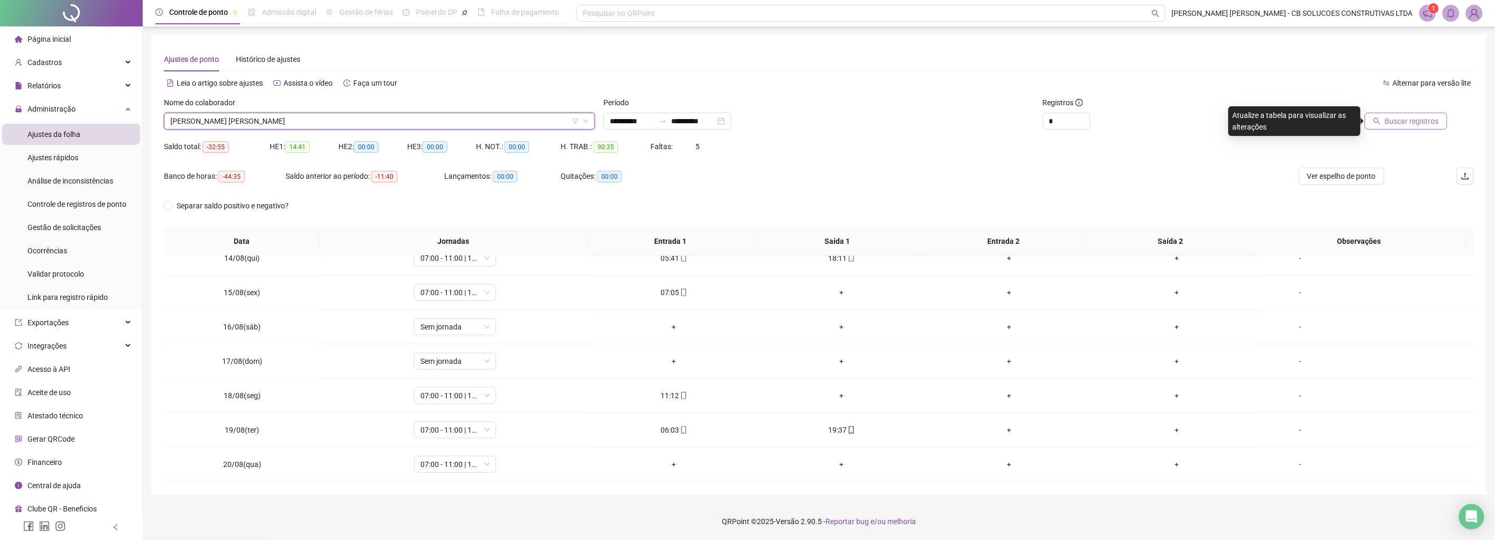
click at [1399, 124] on span "Buscar registros" at bounding box center [1412, 121] width 54 height 12
